Goal: Navigation & Orientation: Find specific page/section

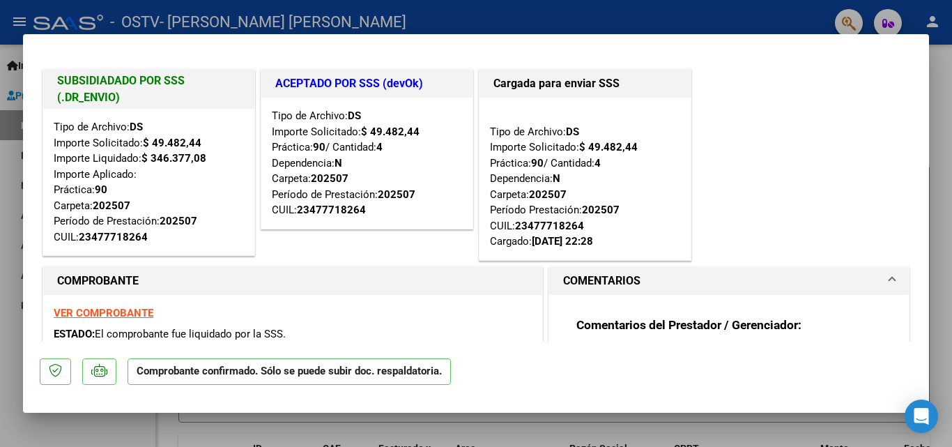
click at [72, 157] on div "Tipo de Archivo: DS Importe Solicitado: $ 49.482,44 Importe Liquidado: $ 346.37…" at bounding box center [149, 181] width 190 height 125
click at [944, 144] on div at bounding box center [476, 223] width 952 height 447
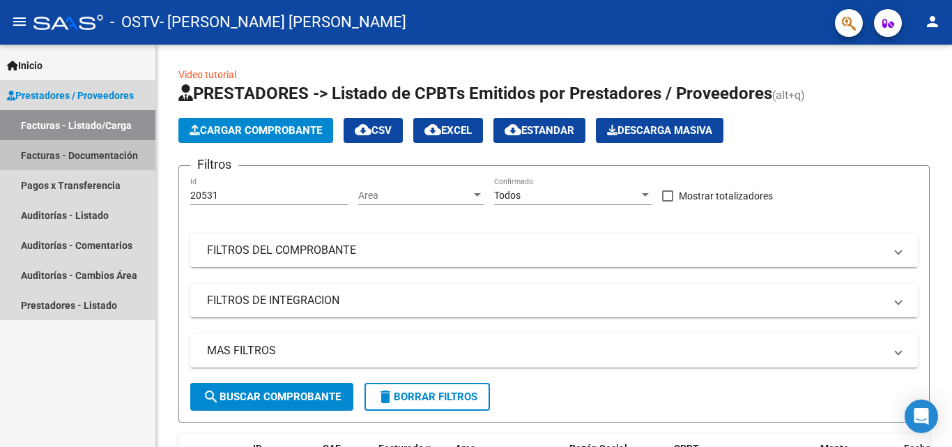
click at [109, 154] on link "Facturas - Documentación" at bounding box center [77, 155] width 155 height 30
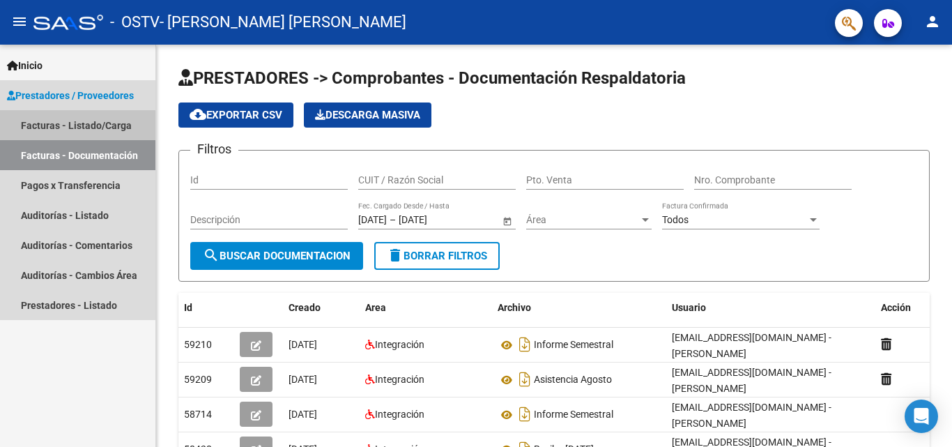
click at [91, 132] on link "Facturas - Listado/Carga" at bounding box center [77, 125] width 155 height 30
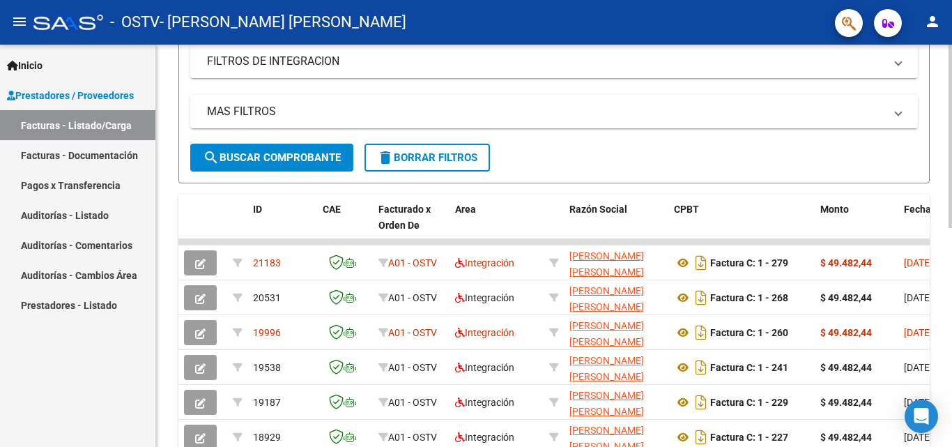
scroll to position [249, 0]
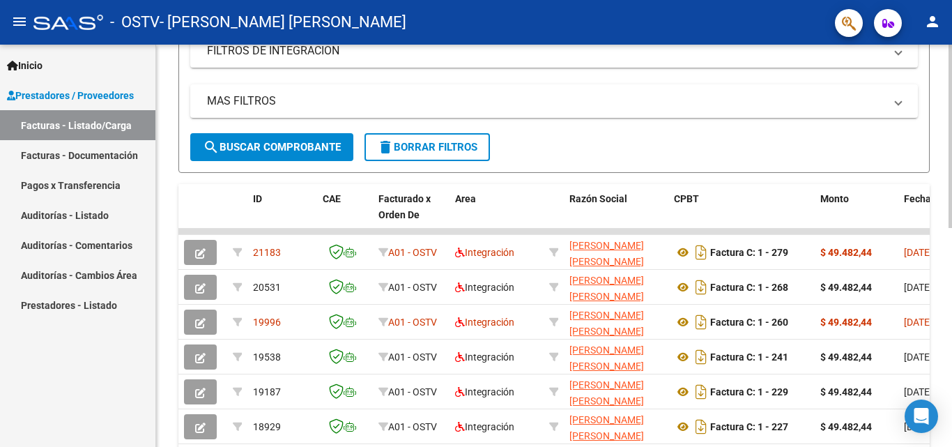
click at [951, 197] on div at bounding box center [949, 252] width 3 height 183
